Goal: Task Accomplishment & Management: Complete application form

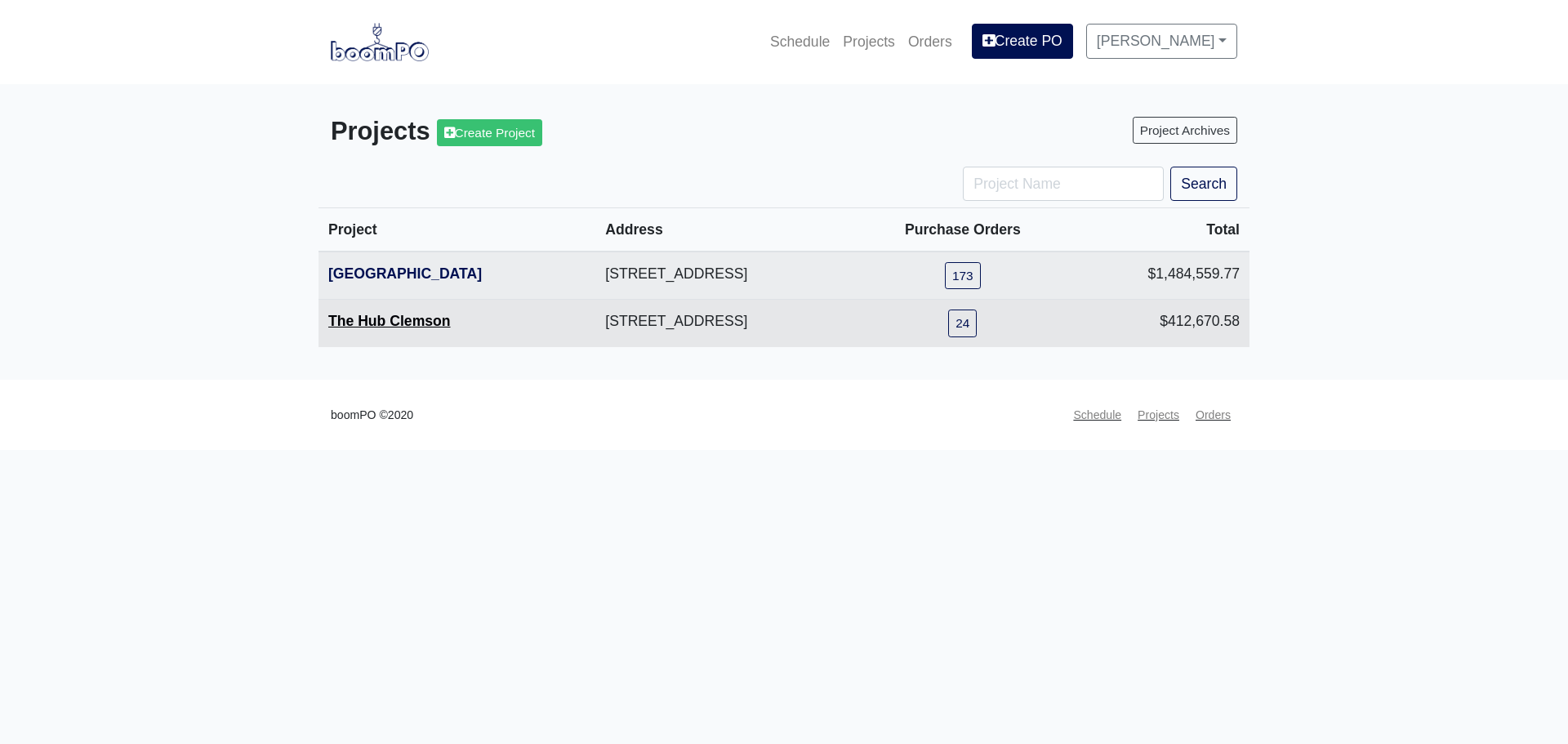
click at [371, 326] on link "The Hub Clemson" at bounding box center [390, 321] width 123 height 16
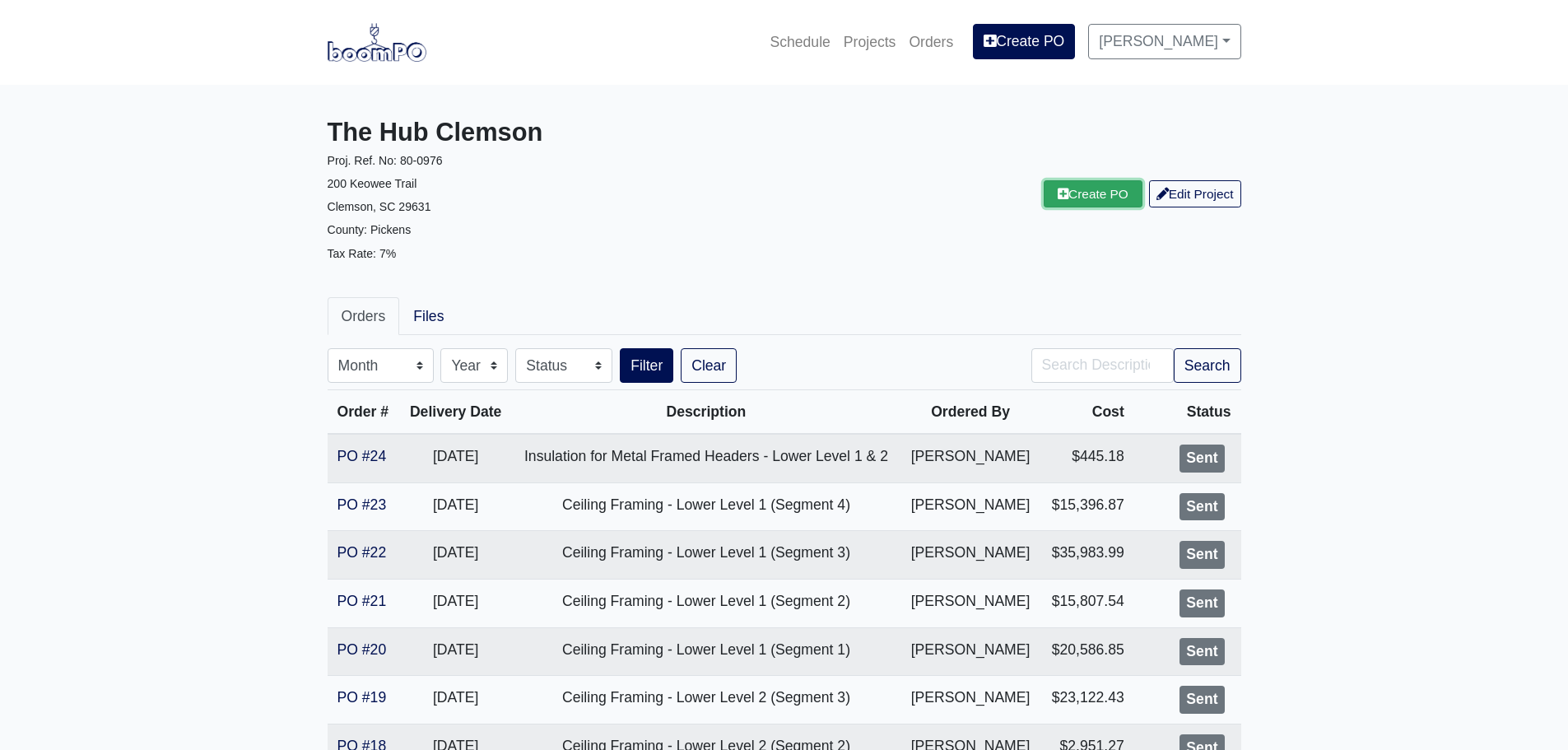
click at [1061, 198] on link "Create PO" at bounding box center [1093, 193] width 98 height 27
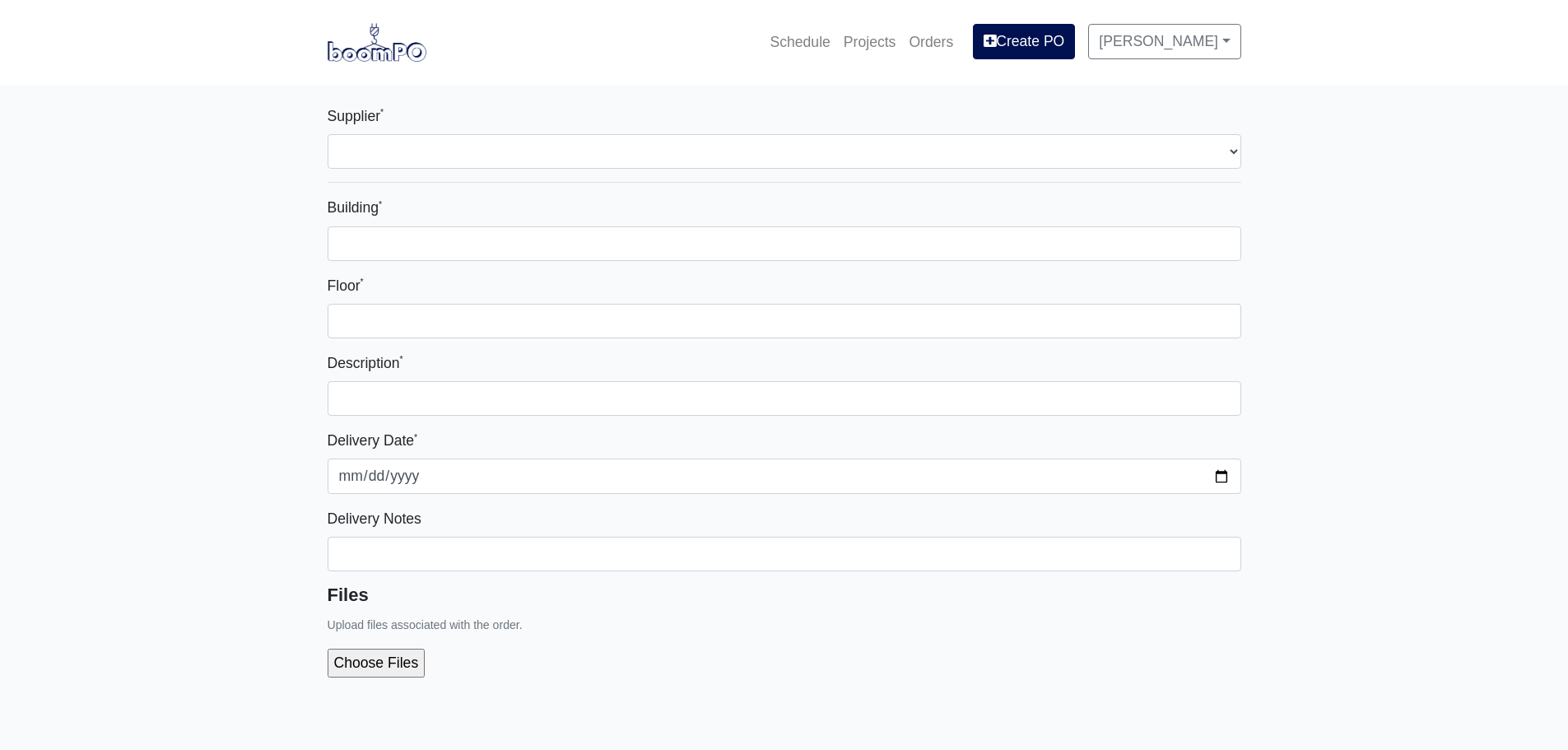
select select
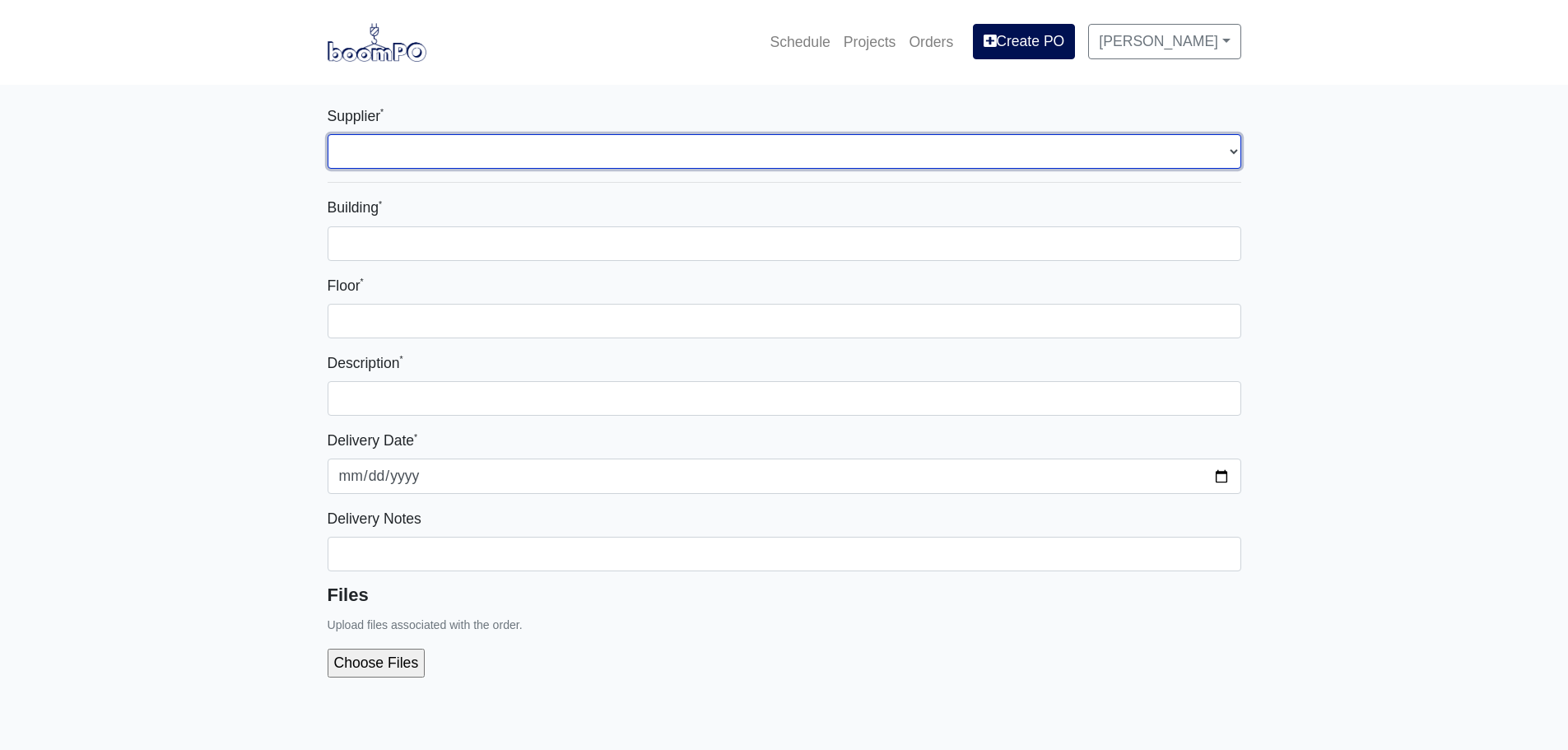
click at [377, 158] on select "Select one... L&W Supply - Simpsonville, SC" at bounding box center [784, 151] width 913 height 35
select select "41"
click at [327, 134] on select "Select one... L&W Supply - Simpsonville, SC" at bounding box center [784, 151] width 913 height 35
select select
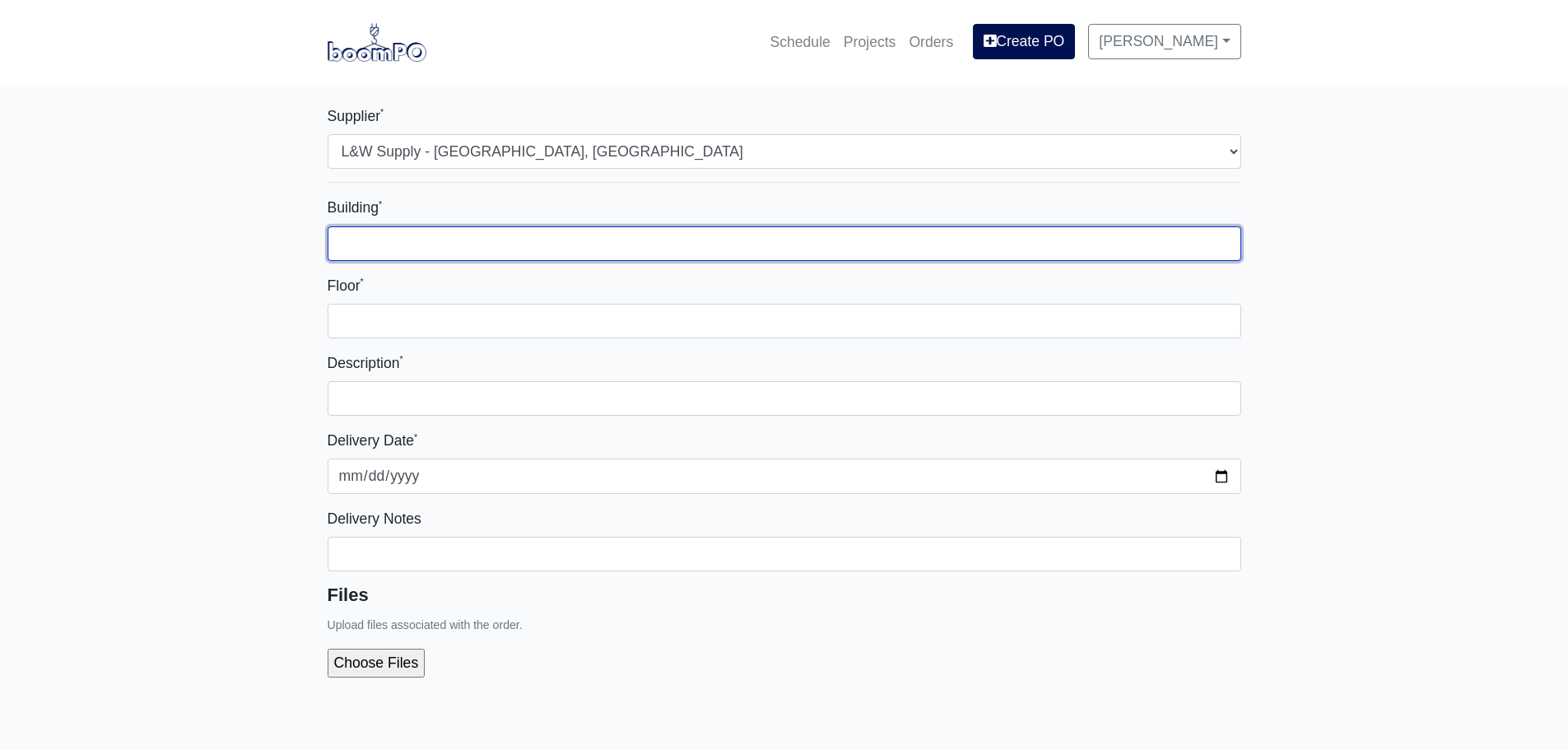
click at [396, 251] on input "Building *" at bounding box center [784, 243] width 913 height 35
type input "Main Building"
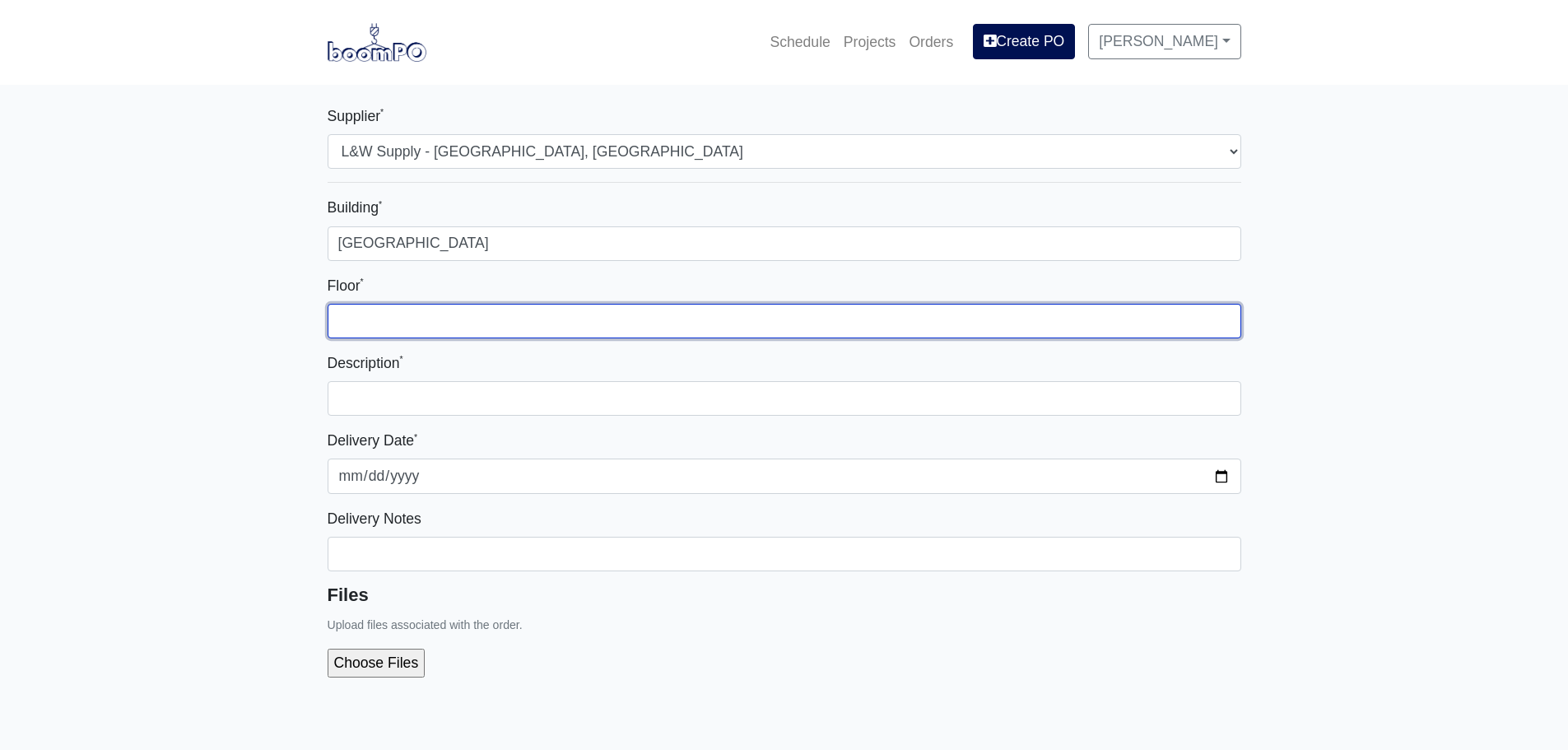
click at [417, 303] on input "Floor *" at bounding box center [784, 320] width 913 height 35
click at [417, 333] on input "Floor *" at bounding box center [784, 320] width 913 height 35
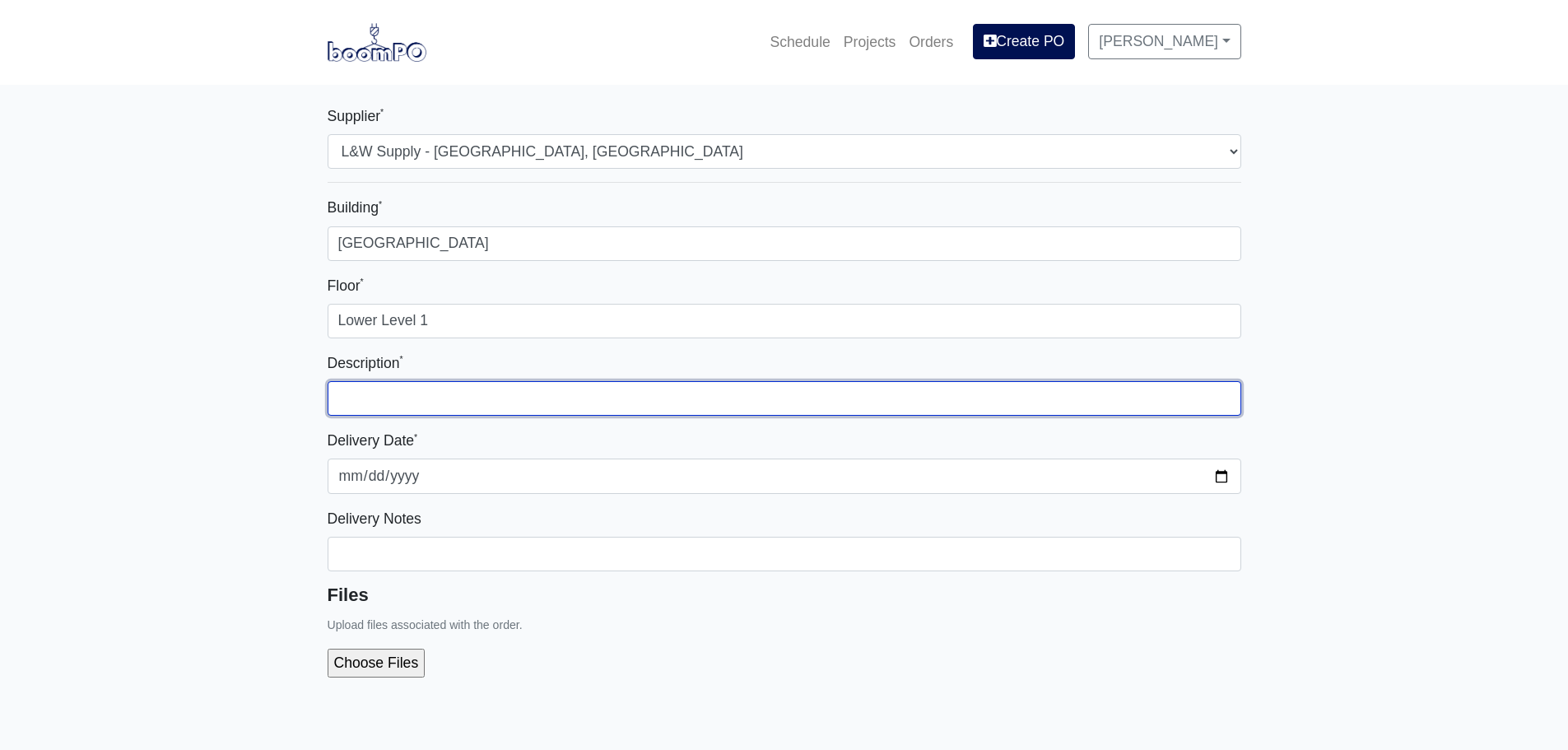
click at [425, 388] on input "text" at bounding box center [784, 398] width 913 height 35
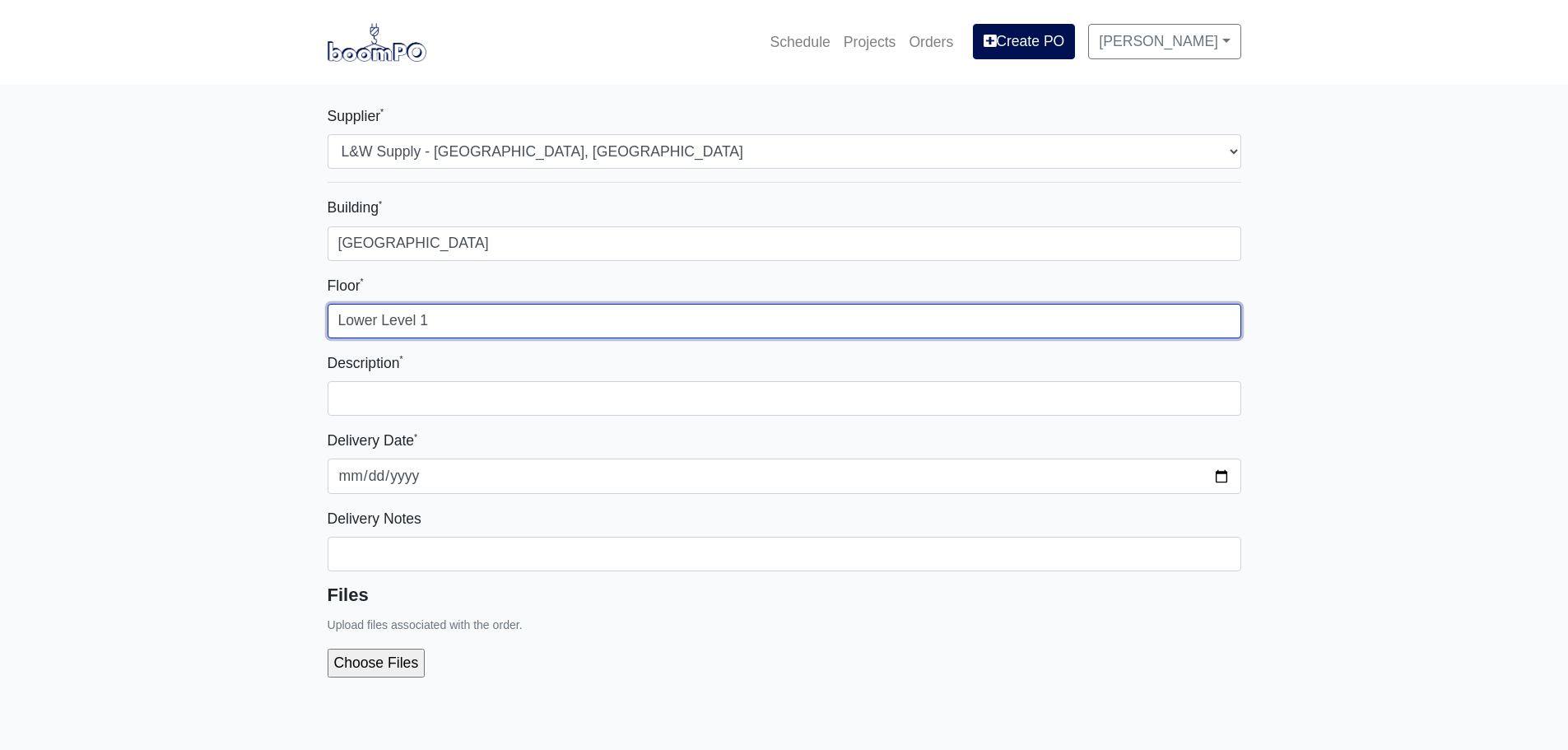
drag, startPoint x: 442, startPoint y: 320, endPoint x: 292, endPoint y: 321, distance: 150.0
type input "2"
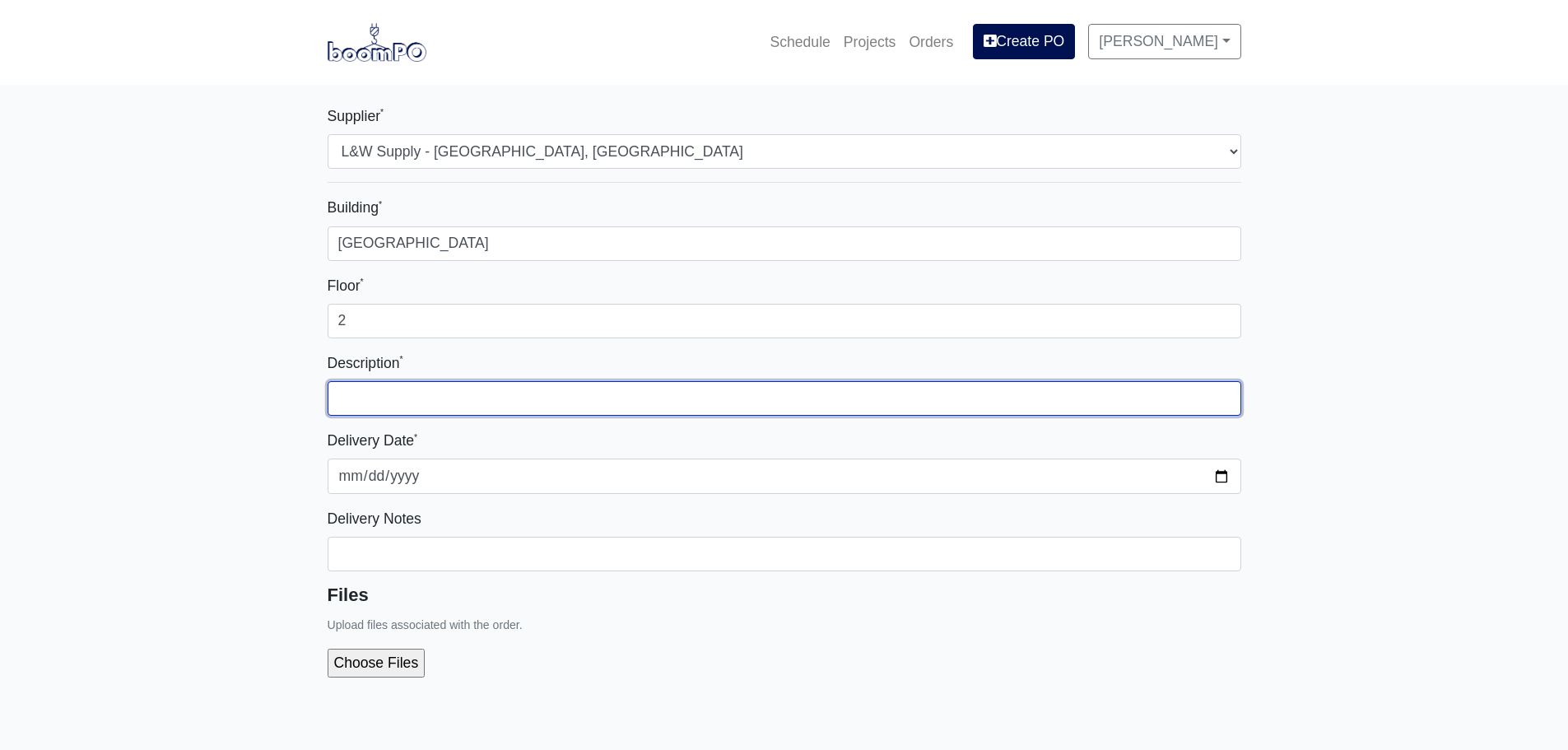
click at [387, 391] on input "text" at bounding box center [784, 398] width 913 height 35
type input "Lower Level 1 - Additional Track"
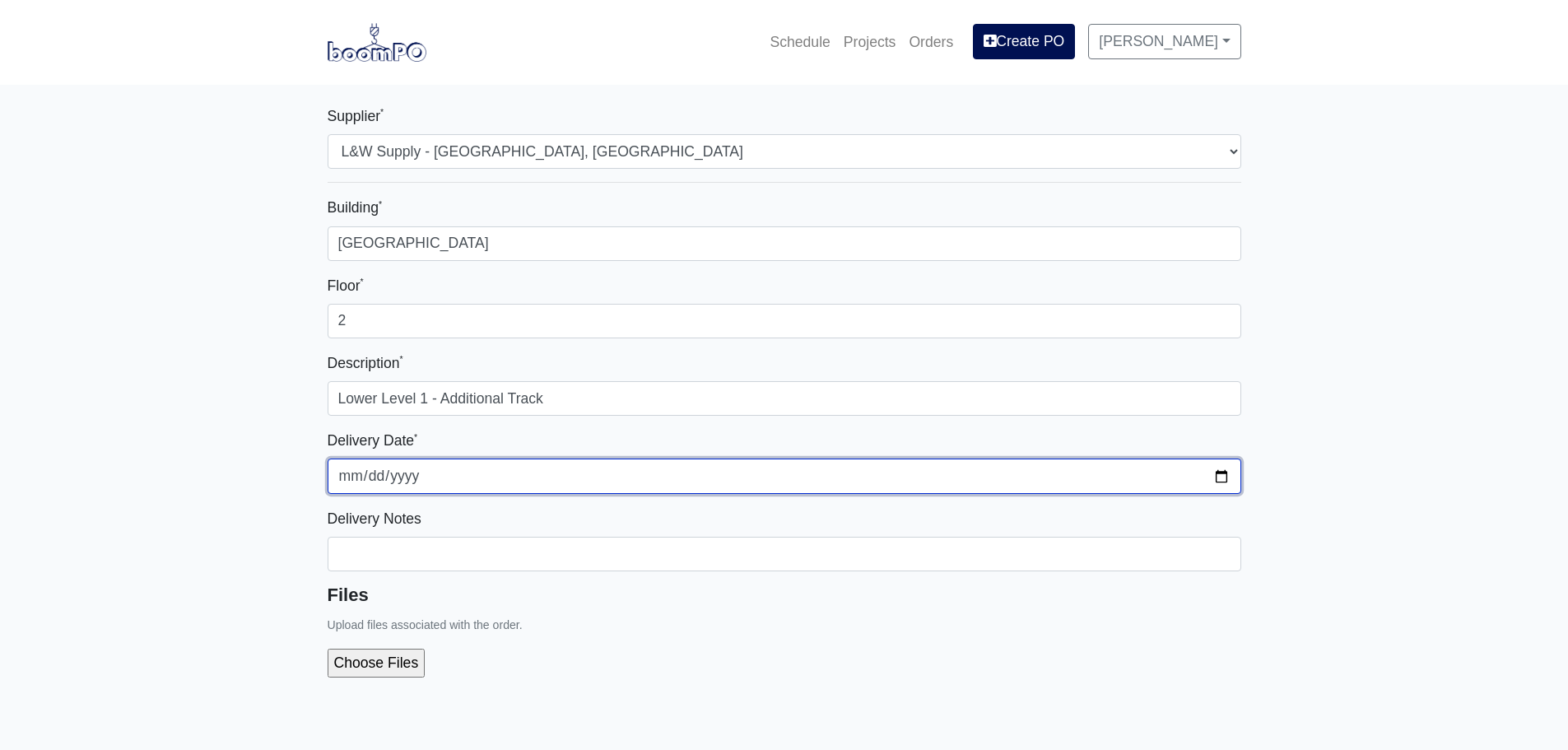
click at [1218, 481] on input "2025-10-15" at bounding box center [784, 475] width 913 height 35
type input "2025-10-16"
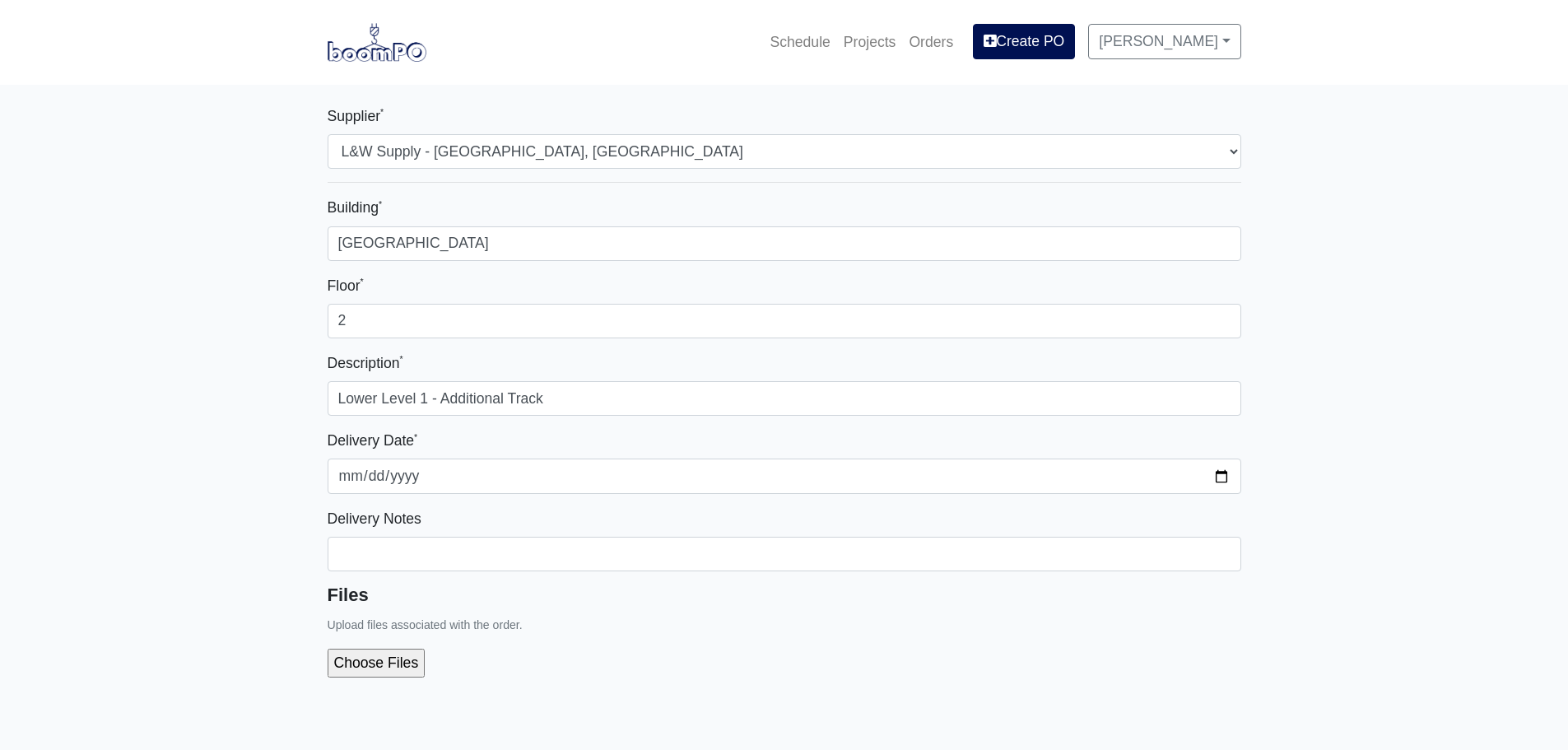
click at [444, 531] on div "Delivery Notes" at bounding box center [784, 540] width 913 height 64
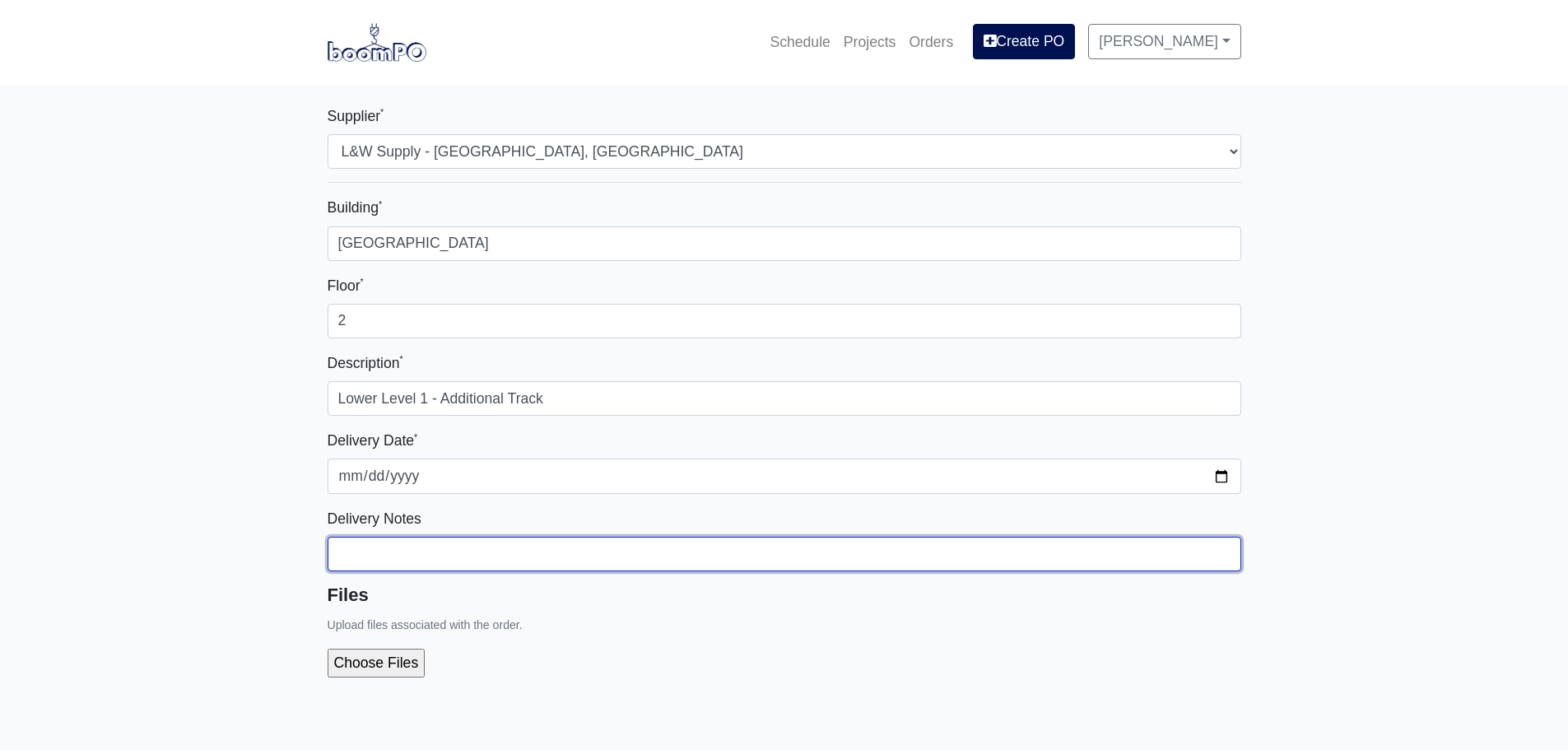
click at [453, 546] on input "Building *" at bounding box center [784, 554] width 913 height 35
click at [406, 548] on input "Building *" at bounding box center [784, 554] width 913 height 35
paste input "Coordinate With Gerardo (678.994.6107)"
type input "Coordinate With Gerardo (678.994.6107)"
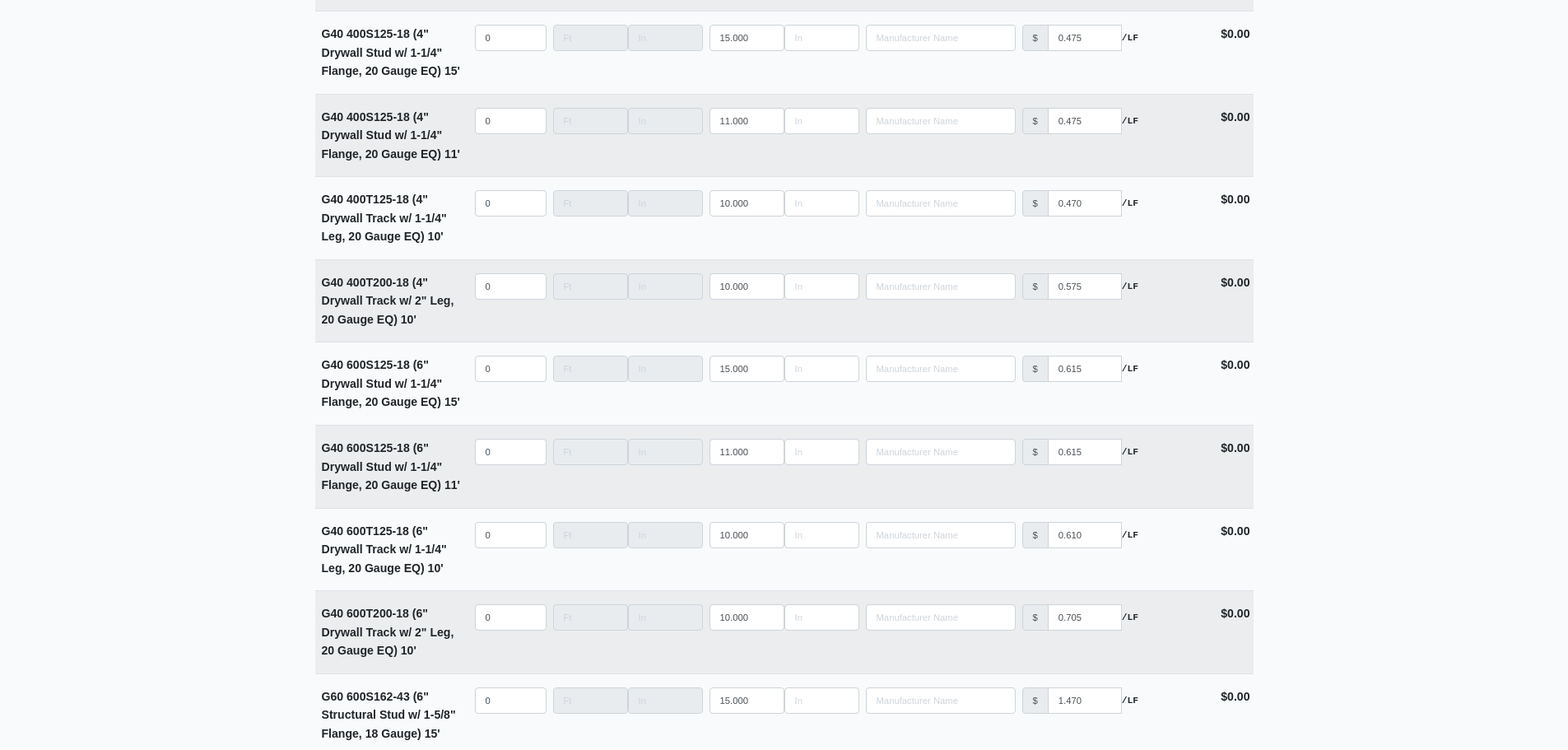
scroll to position [3870, 0]
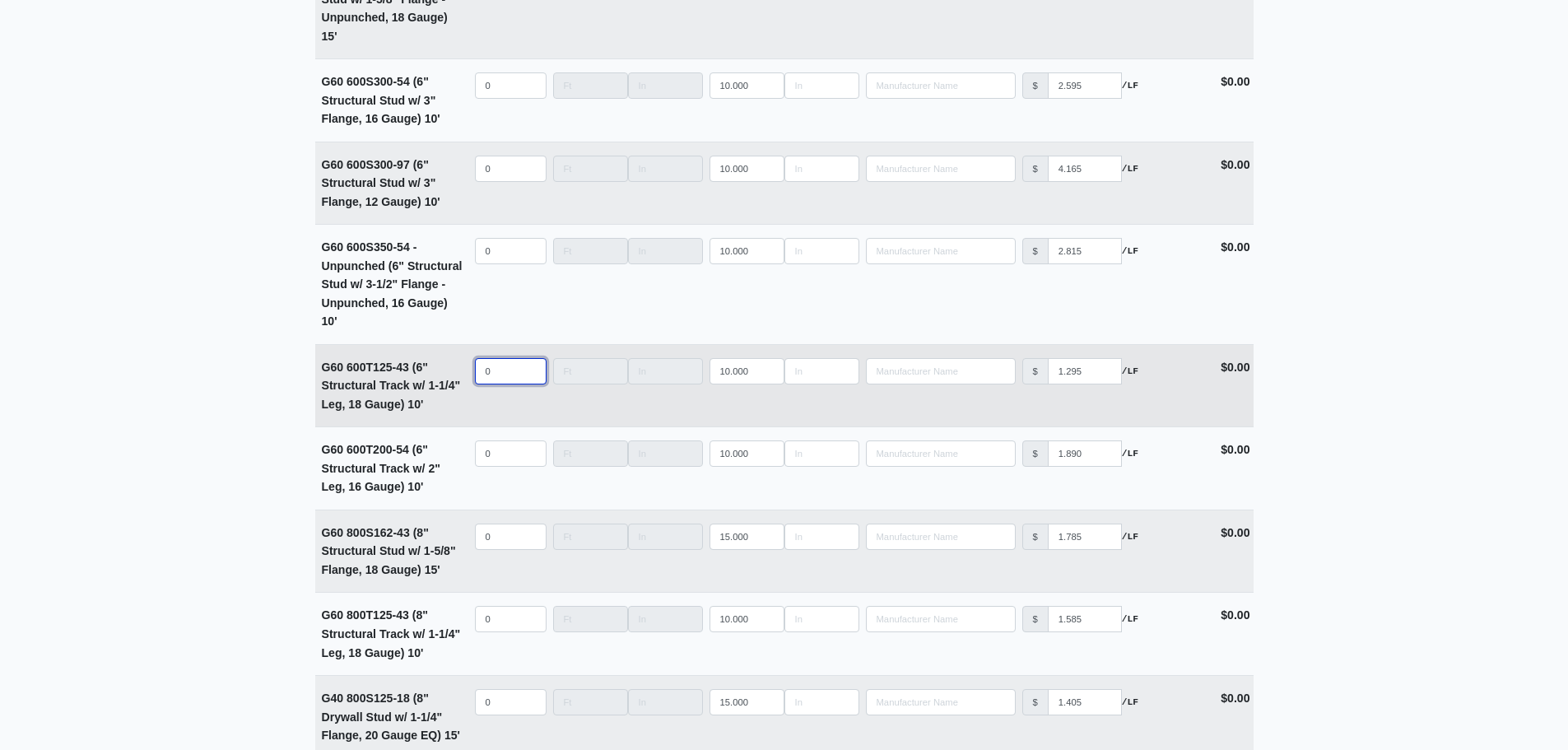
select select
click at [508, 376] on input "quantity" at bounding box center [511, 371] width 72 height 26
type input "6"
select select
type input "60"
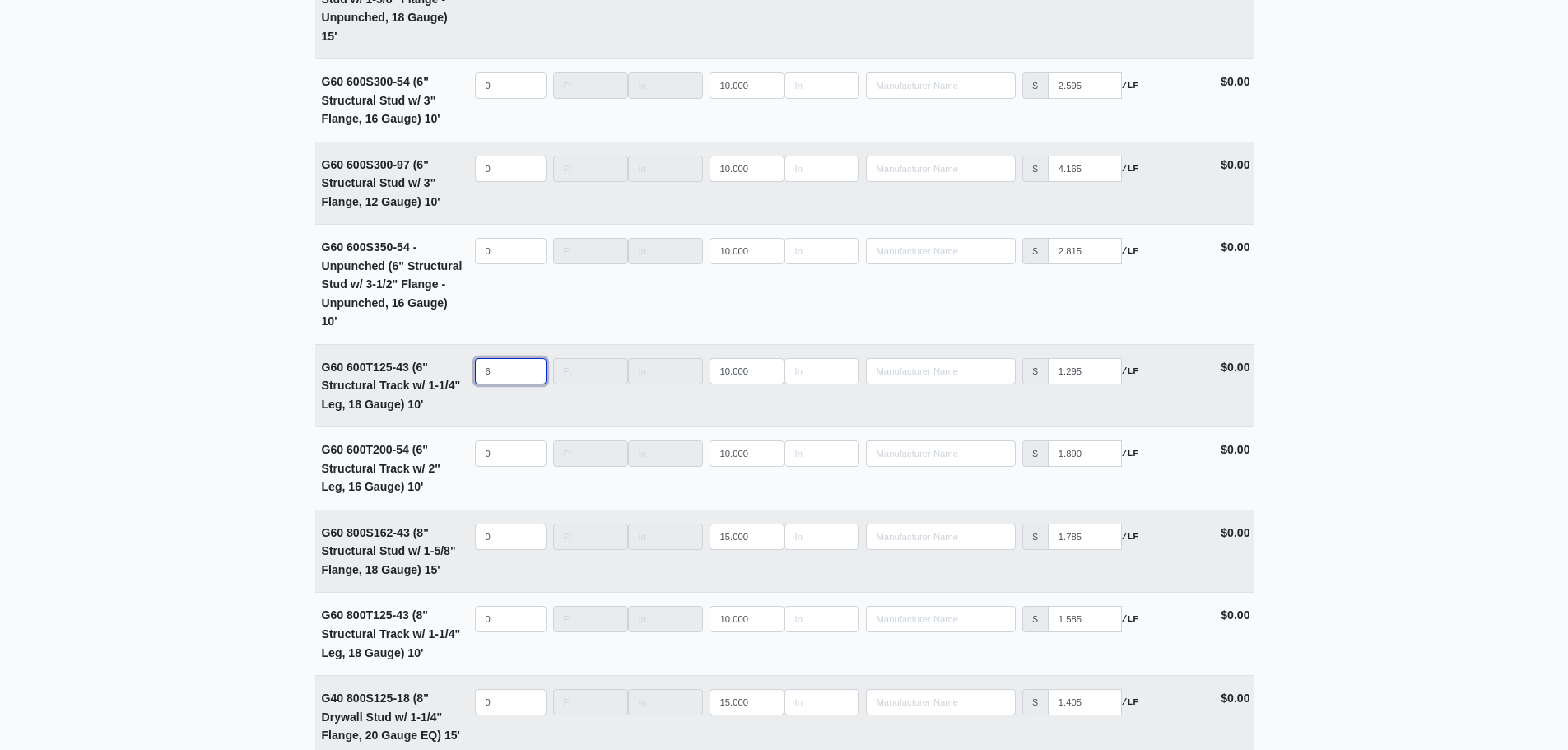
select select
type input "60"
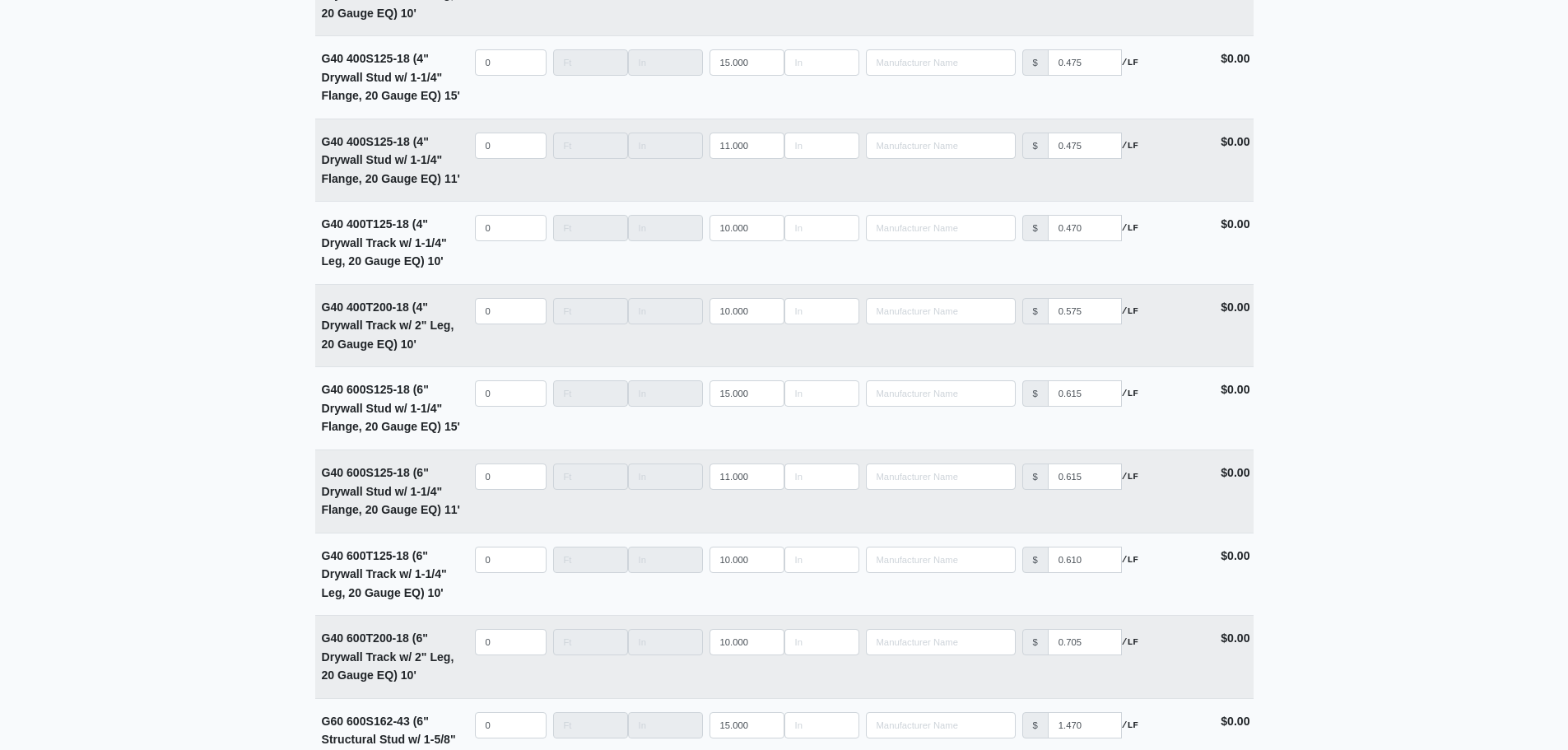
scroll to position [6422, 0]
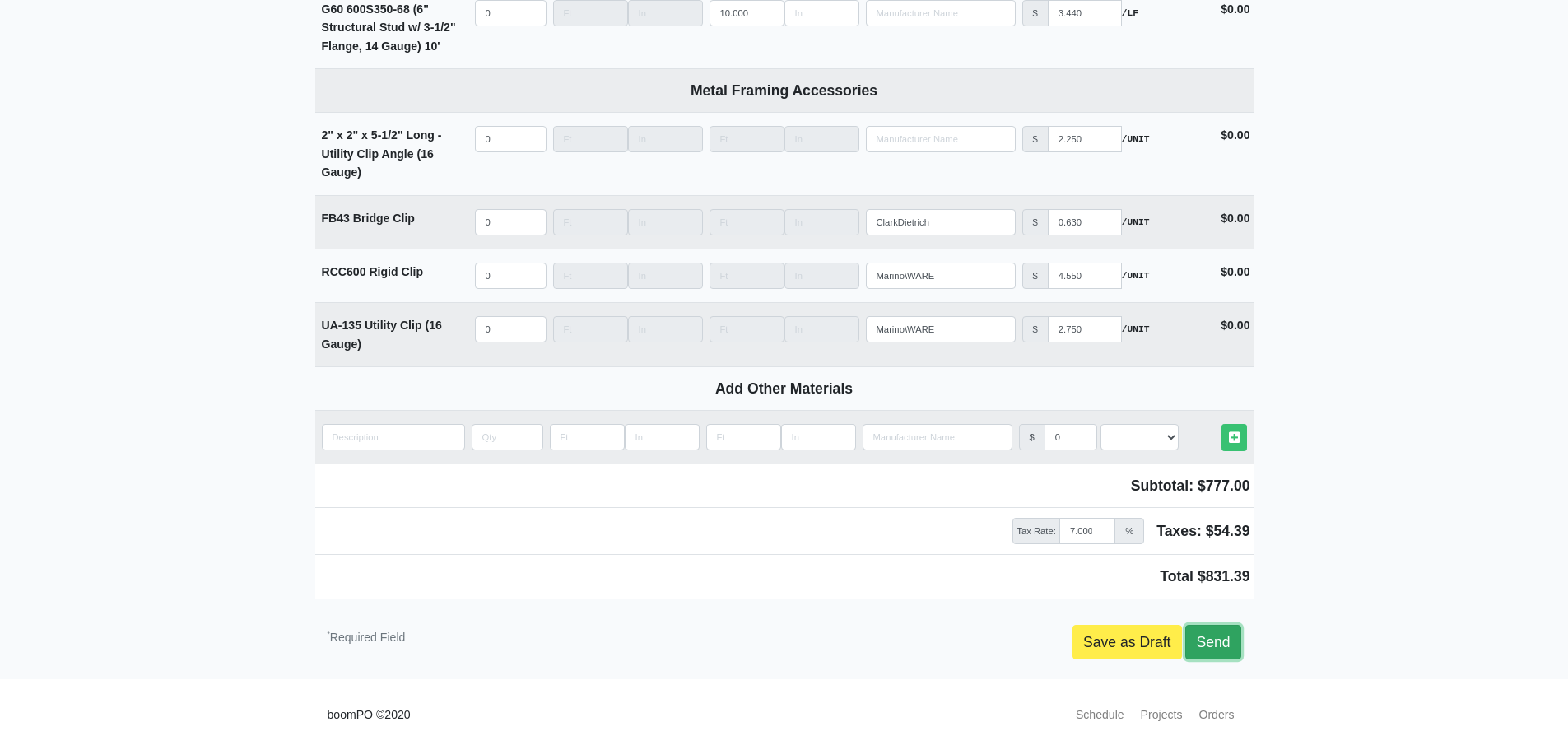
click at [1224, 653] on link "Send" at bounding box center [1213, 642] width 55 height 35
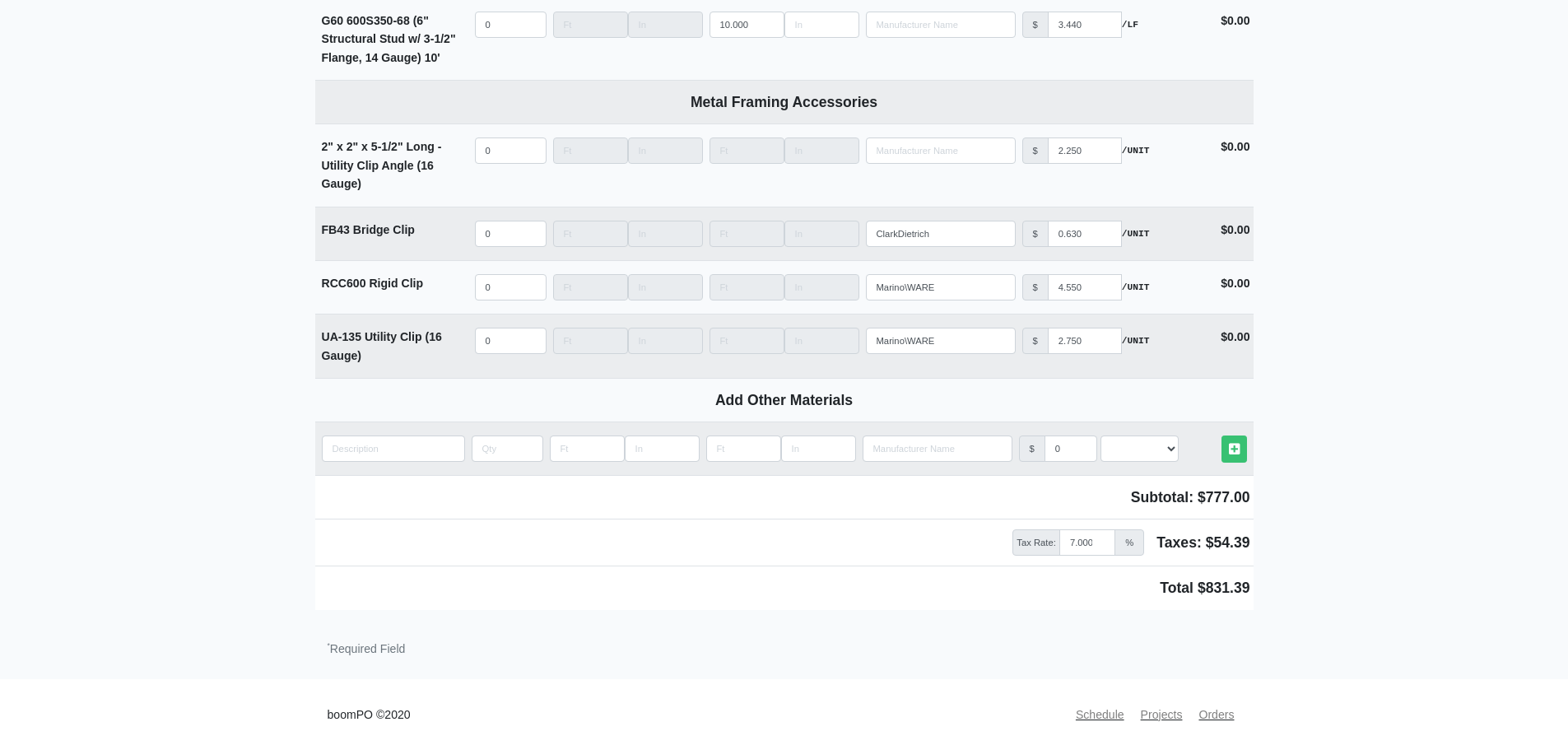
scroll to position [6411, 0]
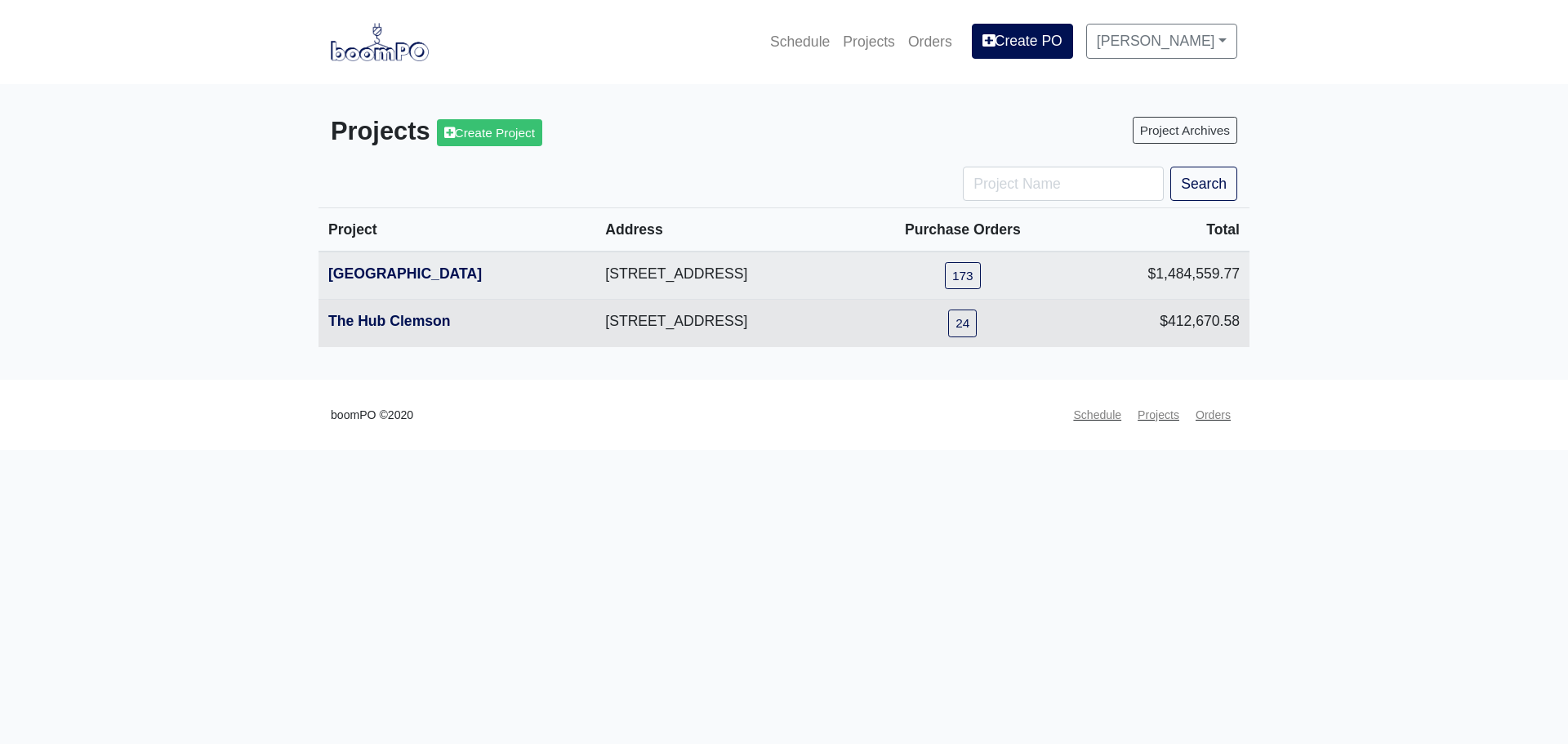
click at [431, 312] on th "The Hub Clemson" at bounding box center [457, 323] width 277 height 47
click at [429, 321] on link "The Hub Clemson" at bounding box center [390, 321] width 123 height 16
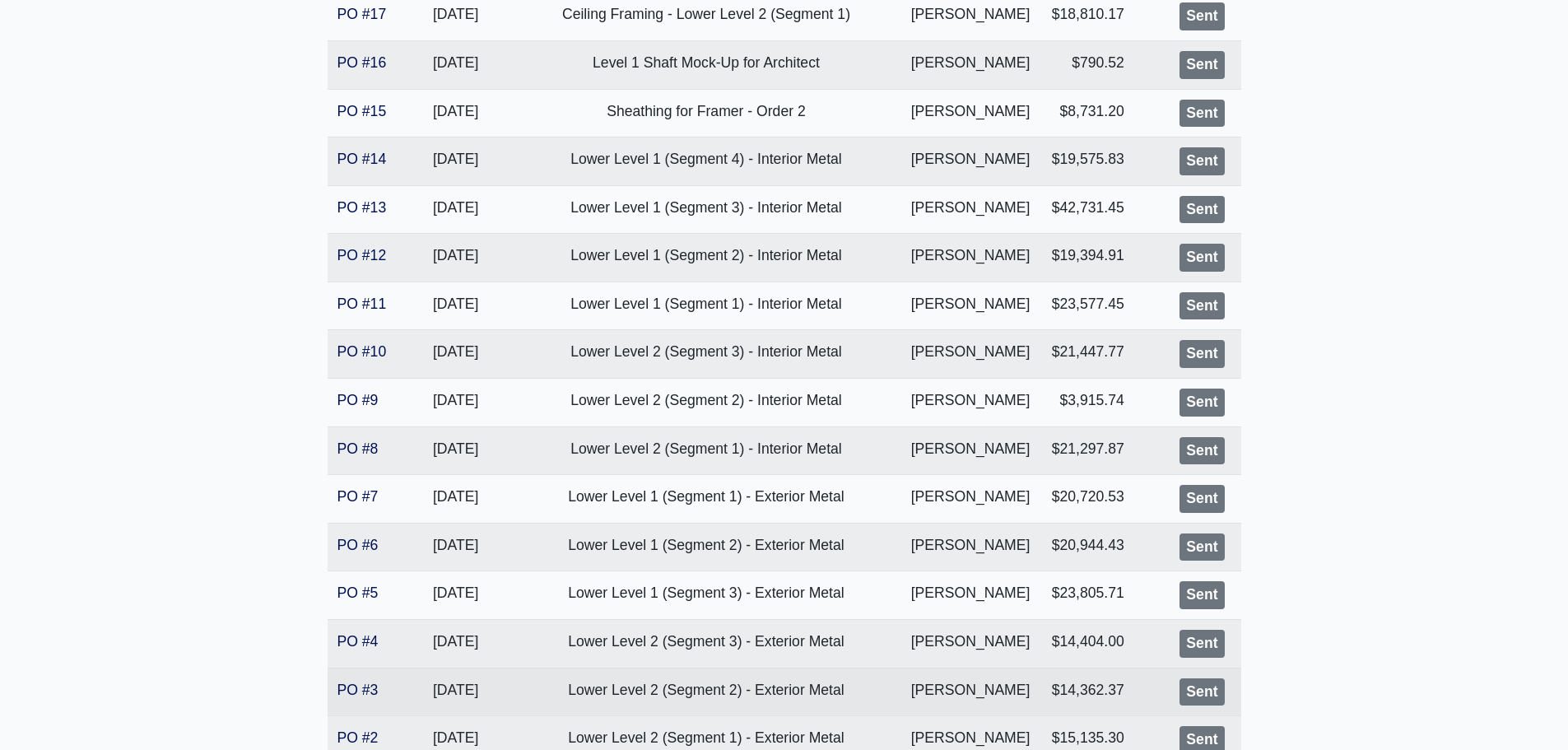
scroll to position [906, 0]
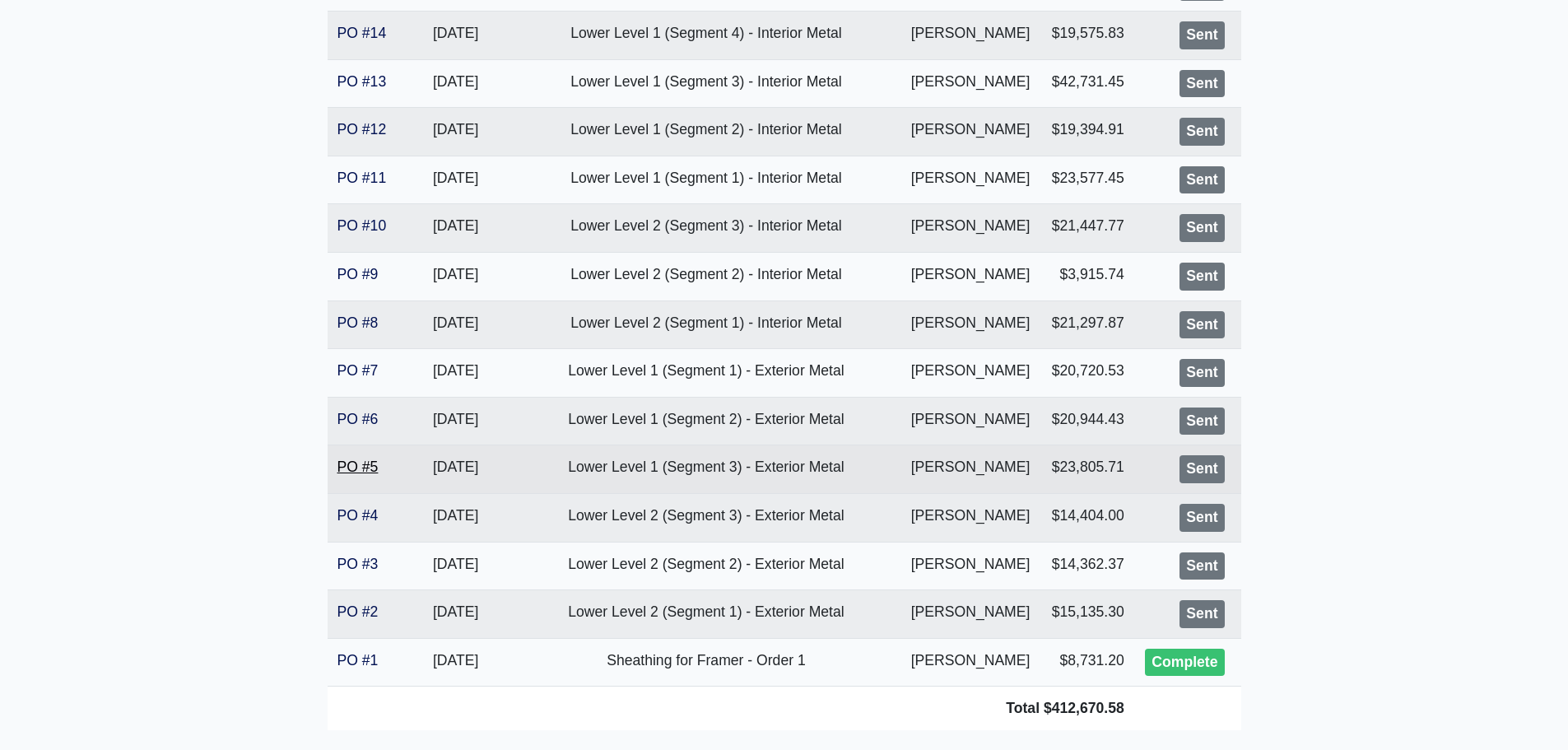
click at [362, 469] on link "PO #5" at bounding box center [358, 466] width 41 height 16
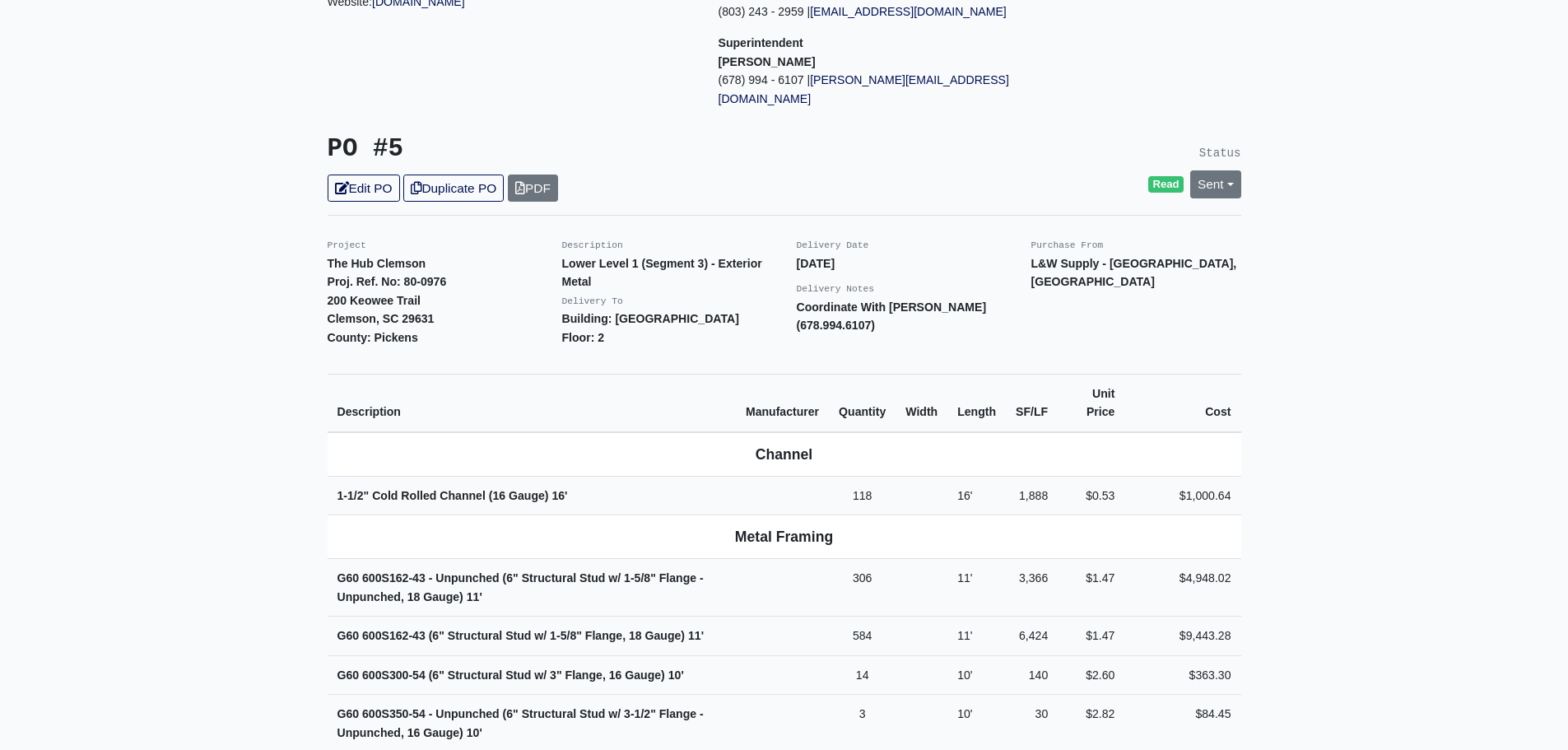
scroll to position [247, 0]
drag, startPoint x: 900, startPoint y: 285, endPoint x: 797, endPoint y: 272, distance: 103.8
click at [797, 300] on p "Coordinate With Gerardo (678.994.6107)" at bounding box center [902, 318] width 210 height 37
copy strong "Coordinate With Gerardo (678.994.6107)"
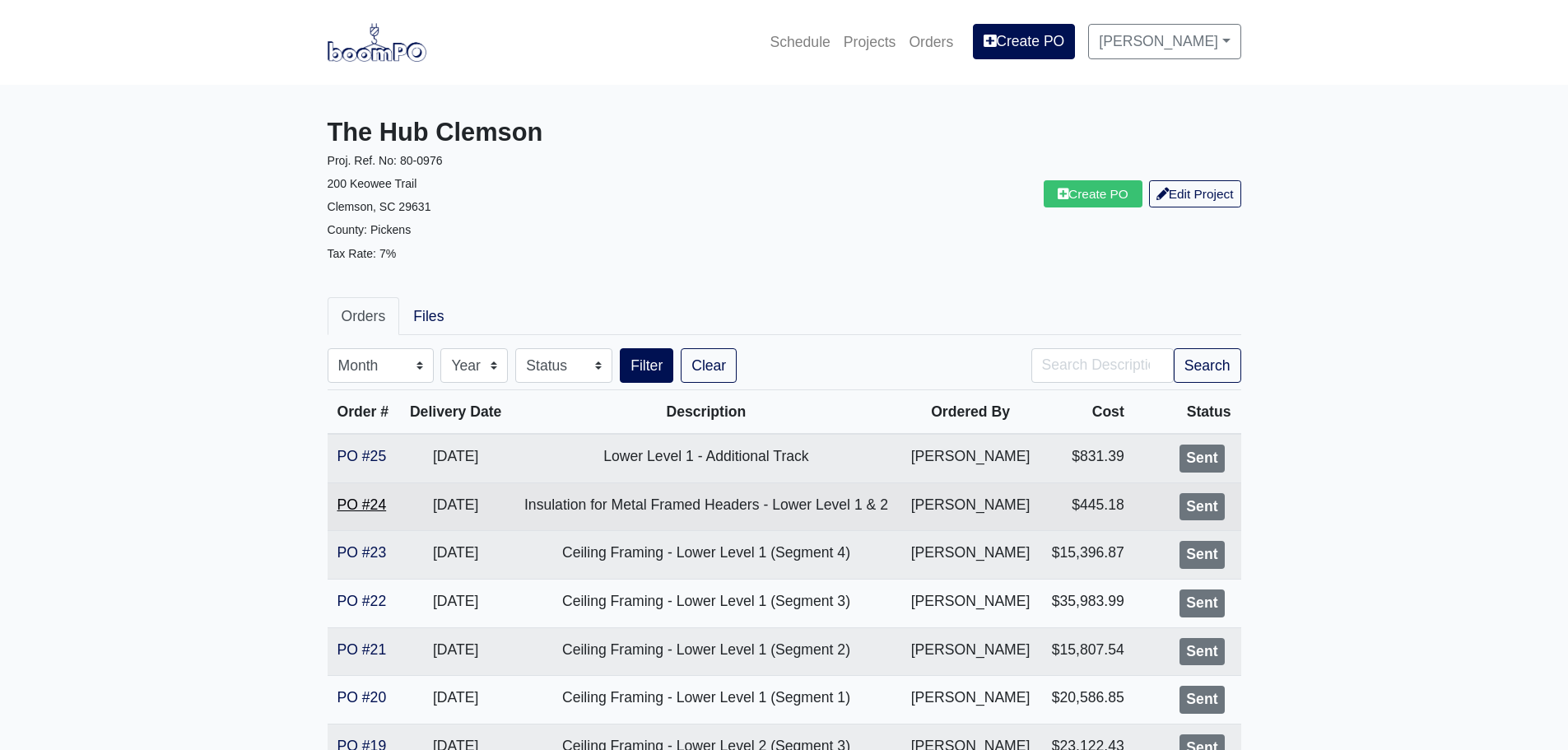
click at [365, 497] on link "PO #24" at bounding box center [361, 505] width 49 height 16
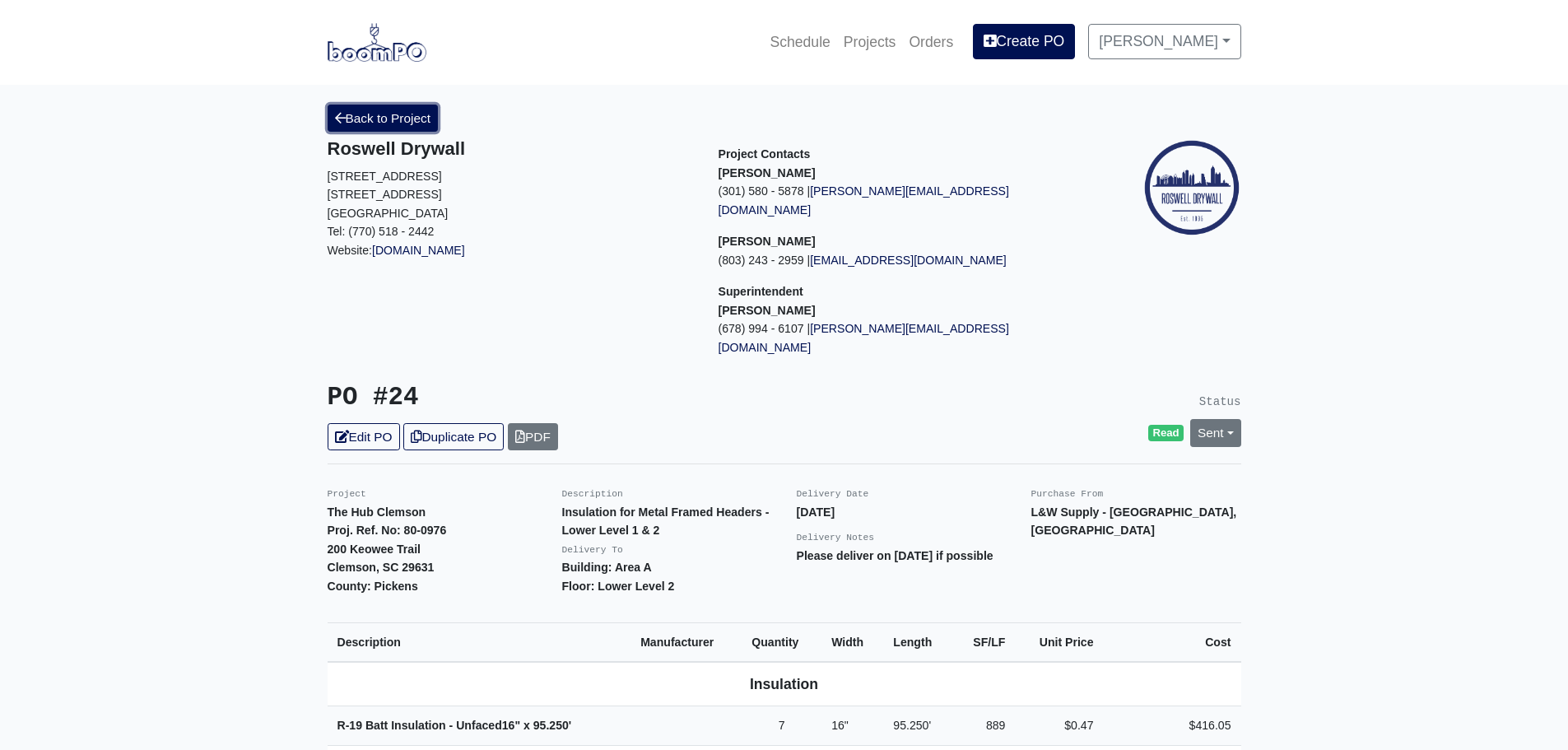
click at [415, 113] on link "Back to Project" at bounding box center [383, 118] width 111 height 27
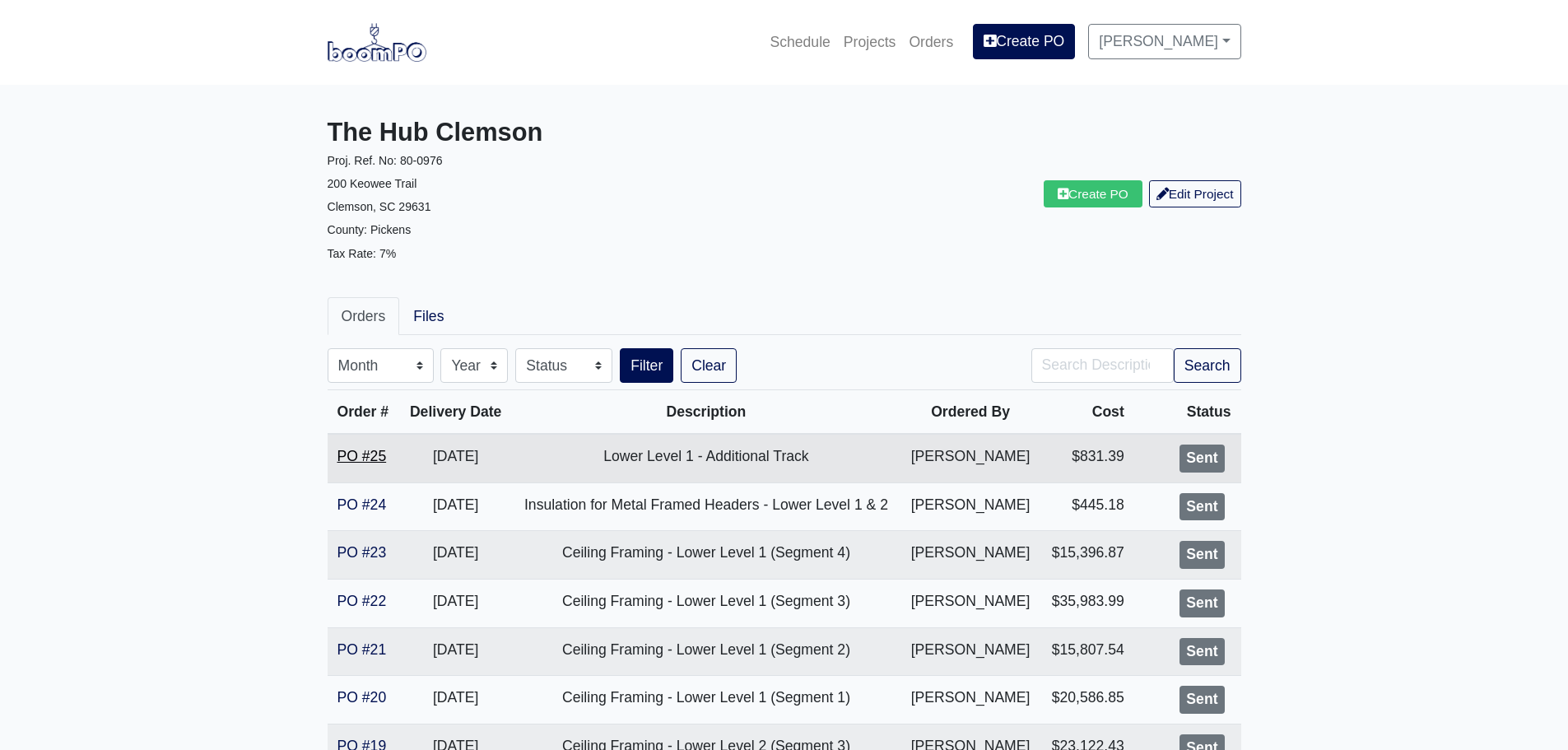
click at [354, 462] on link "PO #25" at bounding box center [361, 456] width 49 height 16
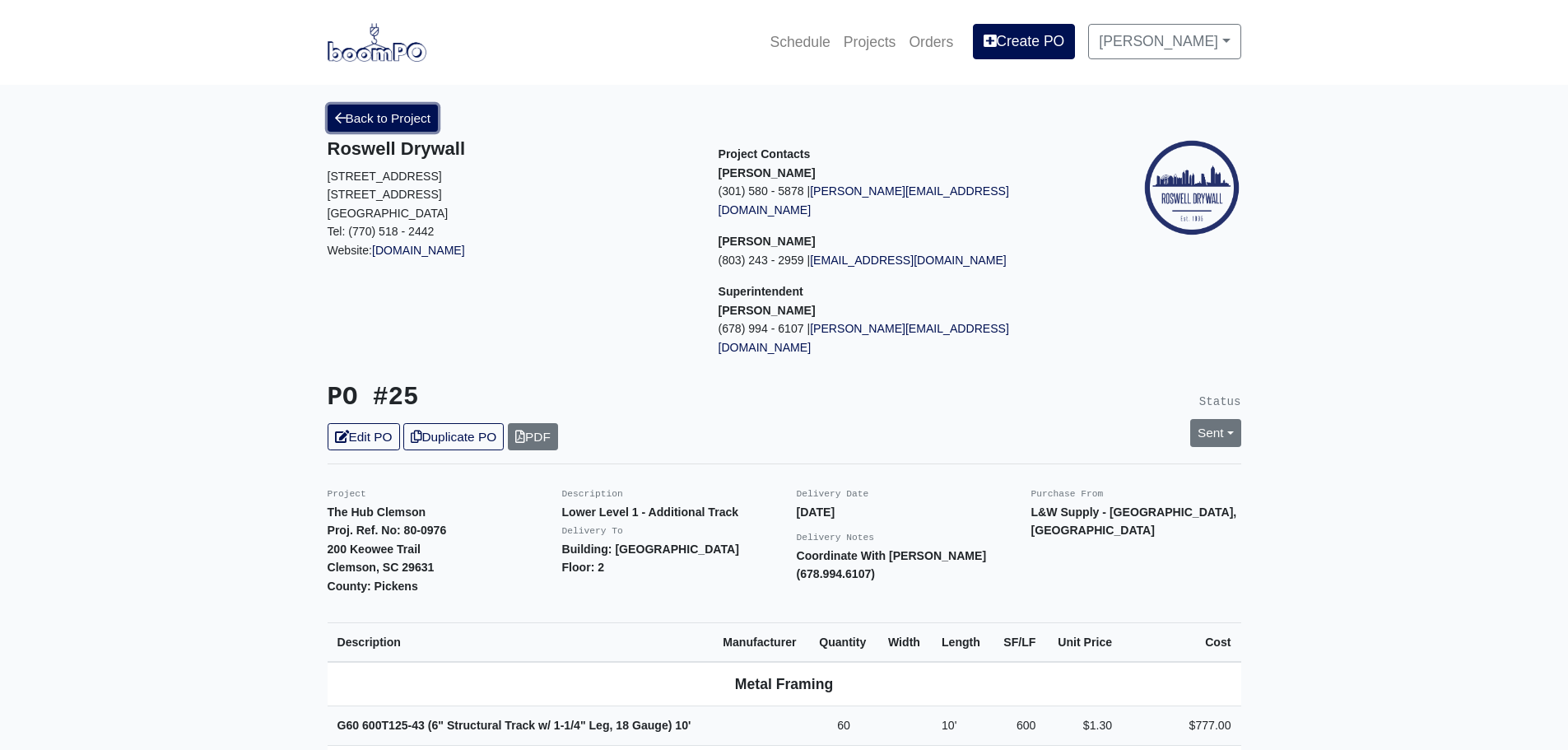
click at [332, 118] on link "Back to Project" at bounding box center [383, 118] width 111 height 27
